Goal: Find specific page/section: Find specific page/section

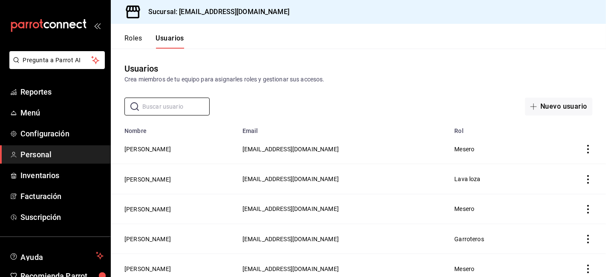
scroll to position [71, 0]
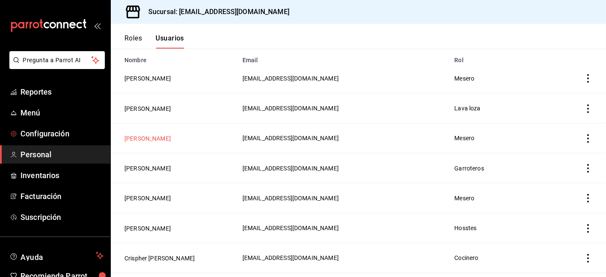
click at [139, 136] on button "[PERSON_NAME]" at bounding box center [148, 138] width 46 height 9
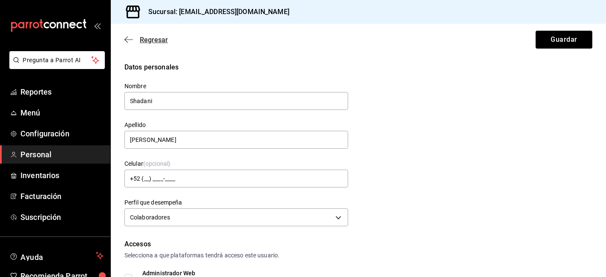
click at [126, 40] on icon "button" at bounding box center [129, 40] width 9 height 8
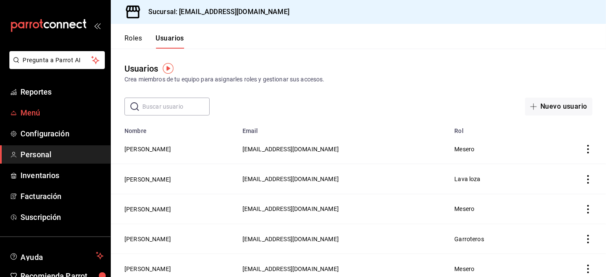
click at [30, 116] on span "Menú" at bounding box center [61, 113] width 83 height 12
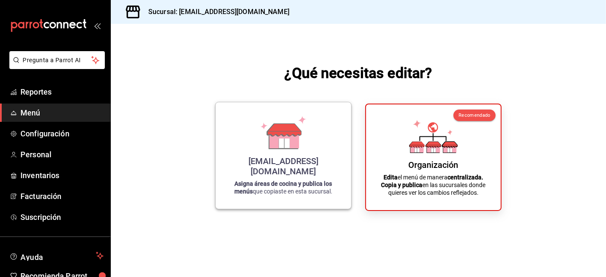
click at [275, 148] on icon at bounding box center [284, 139] width 29 height 18
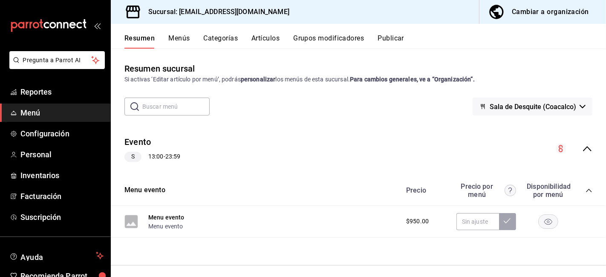
click at [180, 37] on button "Menús" at bounding box center [178, 41] width 21 height 14
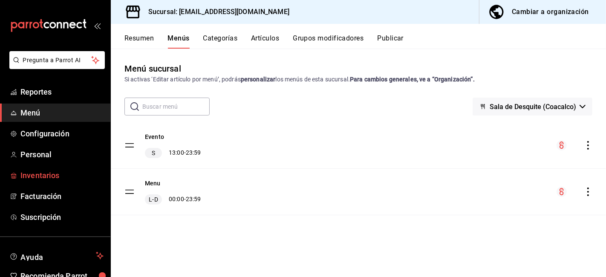
click at [41, 173] on span "Inventarios" at bounding box center [61, 176] width 83 height 12
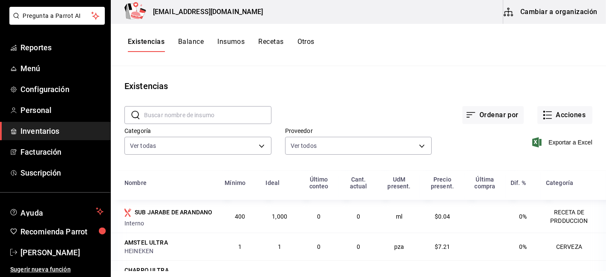
click at [287, 41] on div "Existencias Balance Insumos Recetas Otros" at bounding box center [221, 45] width 187 height 14
click at [283, 40] on button "Recetas" at bounding box center [270, 45] width 25 height 14
